Goal: Task Accomplishment & Management: Complete application form

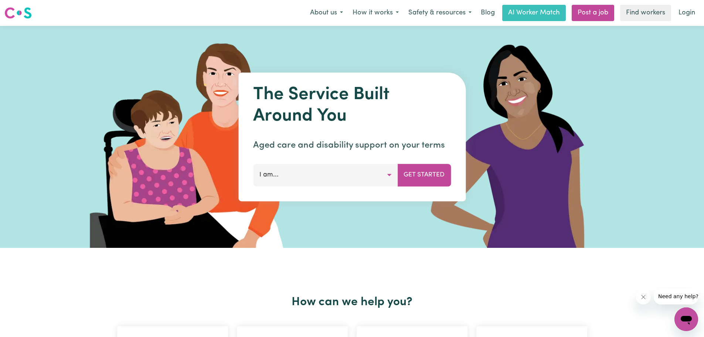
click at [390, 177] on button "I am..." at bounding box center [325, 175] width 144 height 22
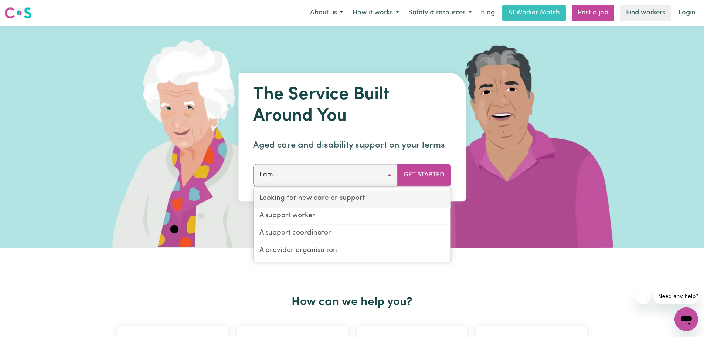
click at [374, 196] on link "Looking for new care or support" at bounding box center [352, 198] width 197 height 17
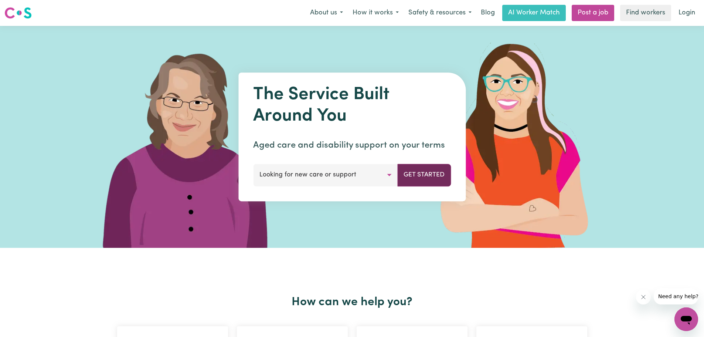
click at [420, 177] on button "Get Started" at bounding box center [424, 175] width 54 height 22
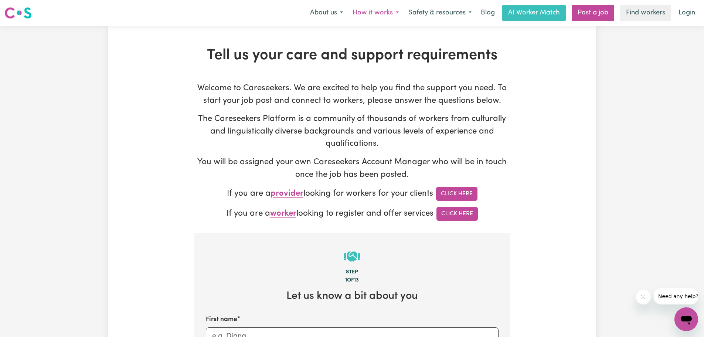
click at [383, 18] on button "How it works" at bounding box center [376, 13] width 56 height 16
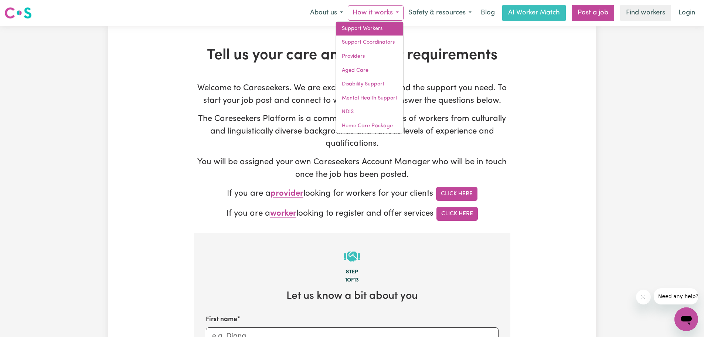
click at [378, 31] on link "Support Workers" at bounding box center [369, 29] width 67 height 14
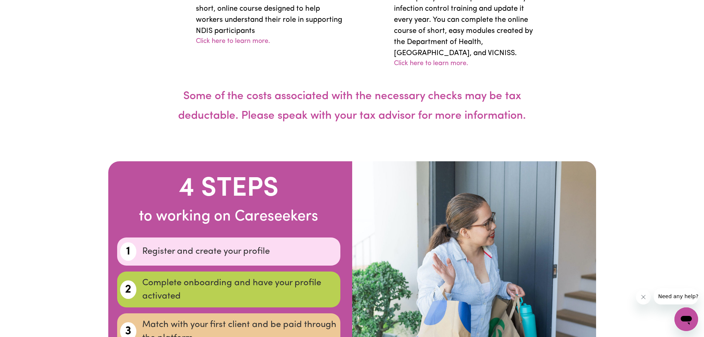
scroll to position [2106, 0]
